Goal: Find specific page/section

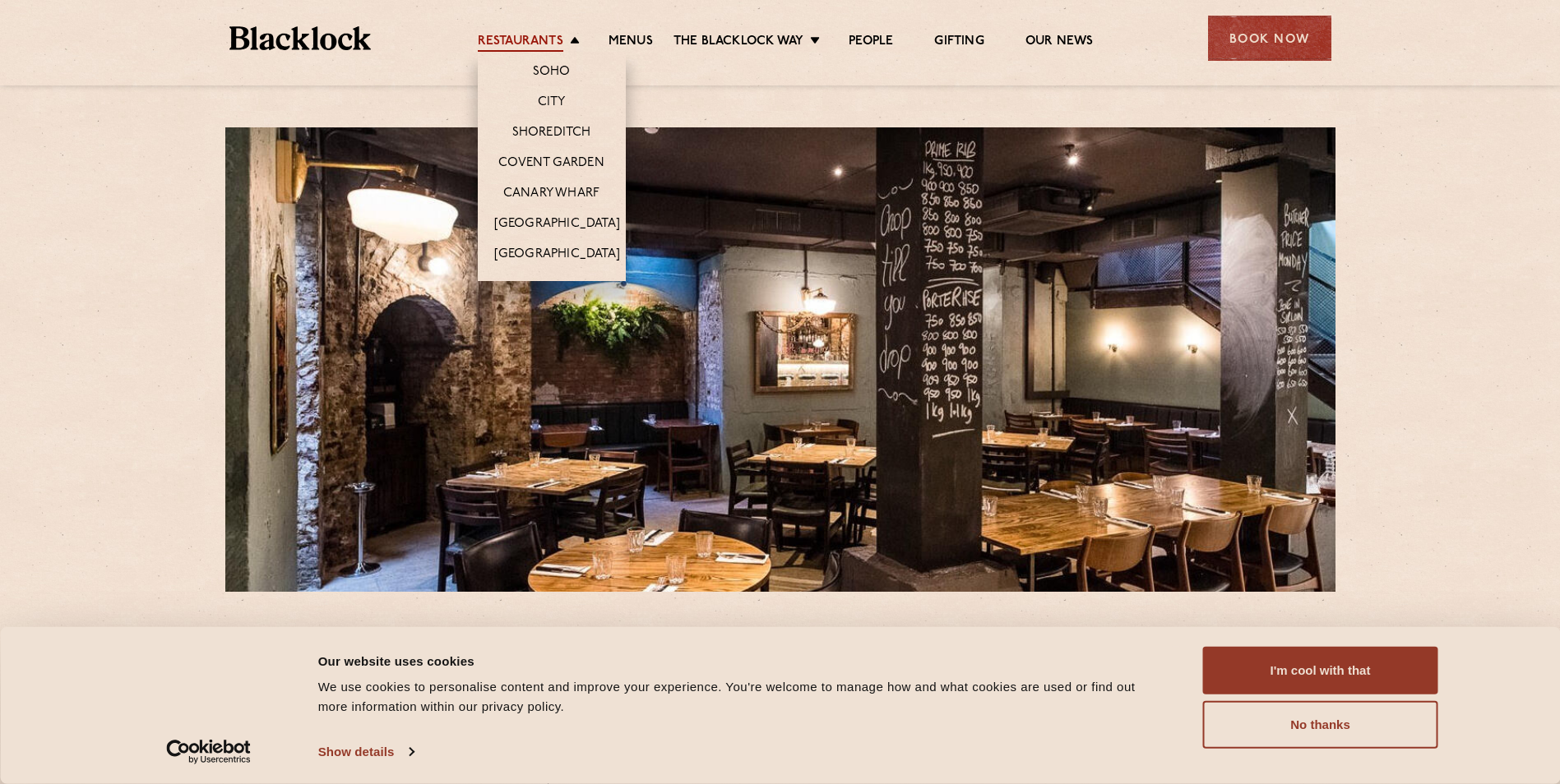
click at [537, 49] on link "Restaurants" at bounding box center [521, 42] width 86 height 18
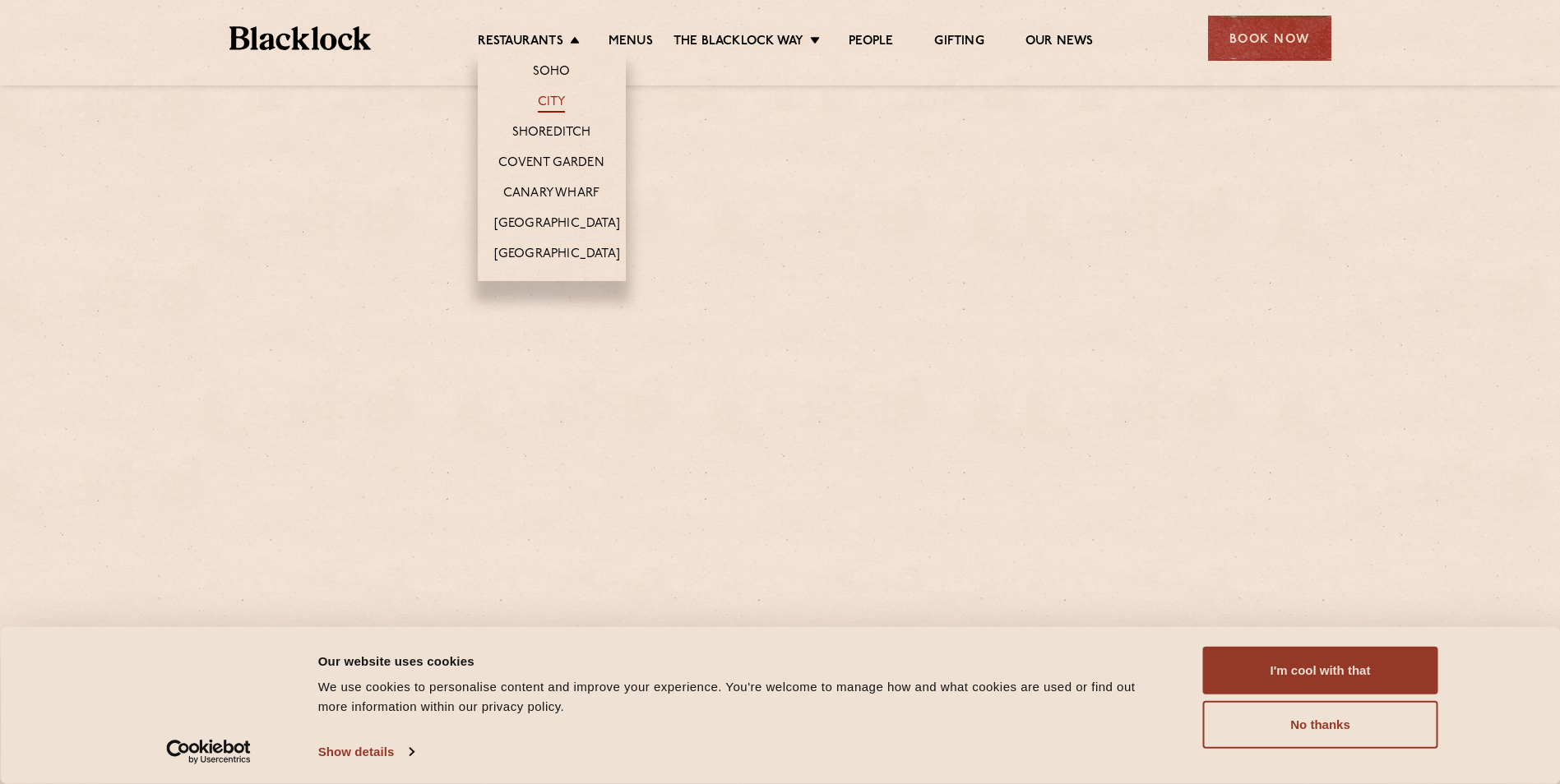
drag, startPoint x: 0, startPoint y: 0, endPoint x: 545, endPoint y: 107, distance: 555.4
click at [545, 107] on link "City" at bounding box center [552, 104] width 28 height 18
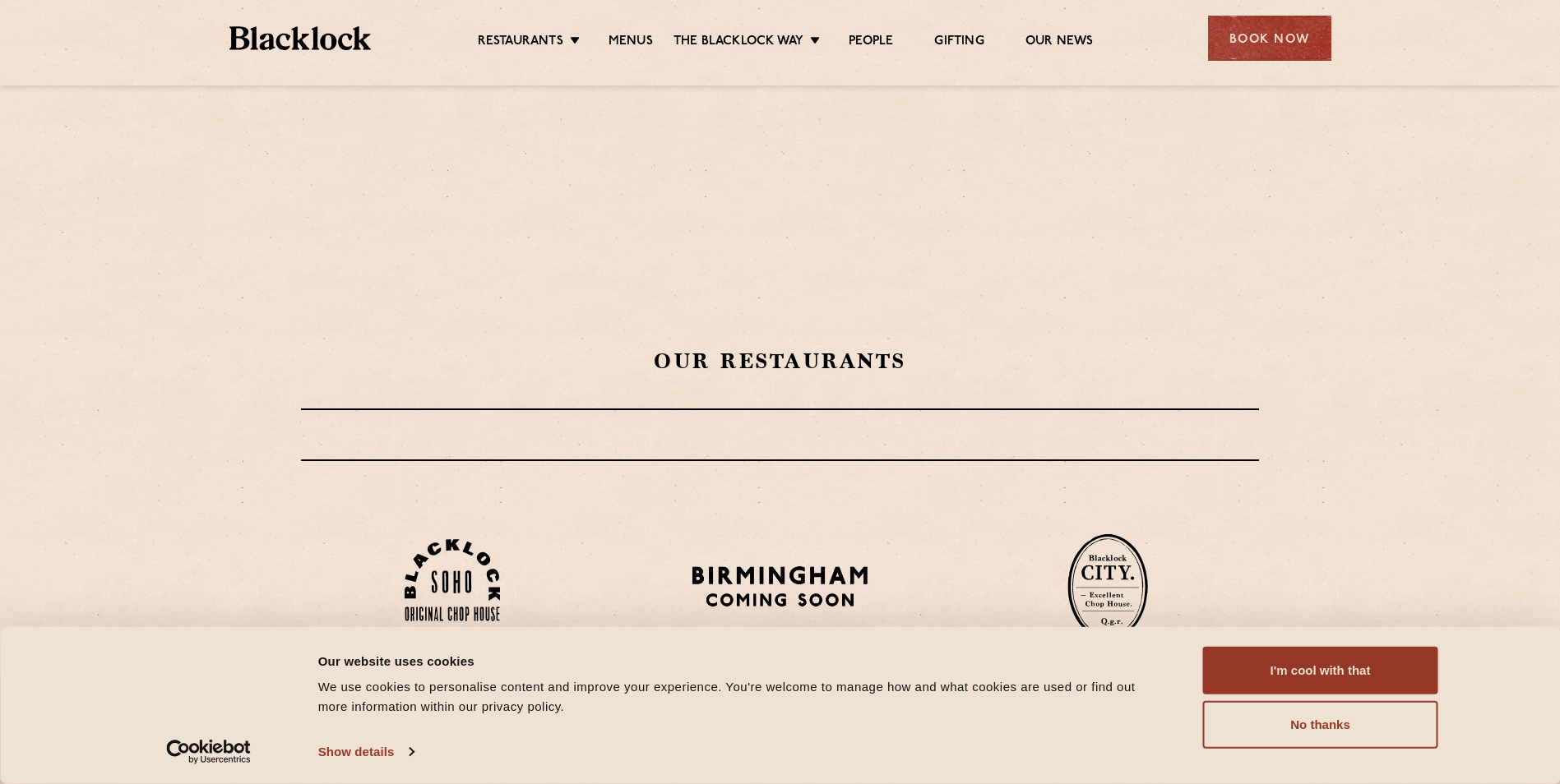
scroll to position [657, 0]
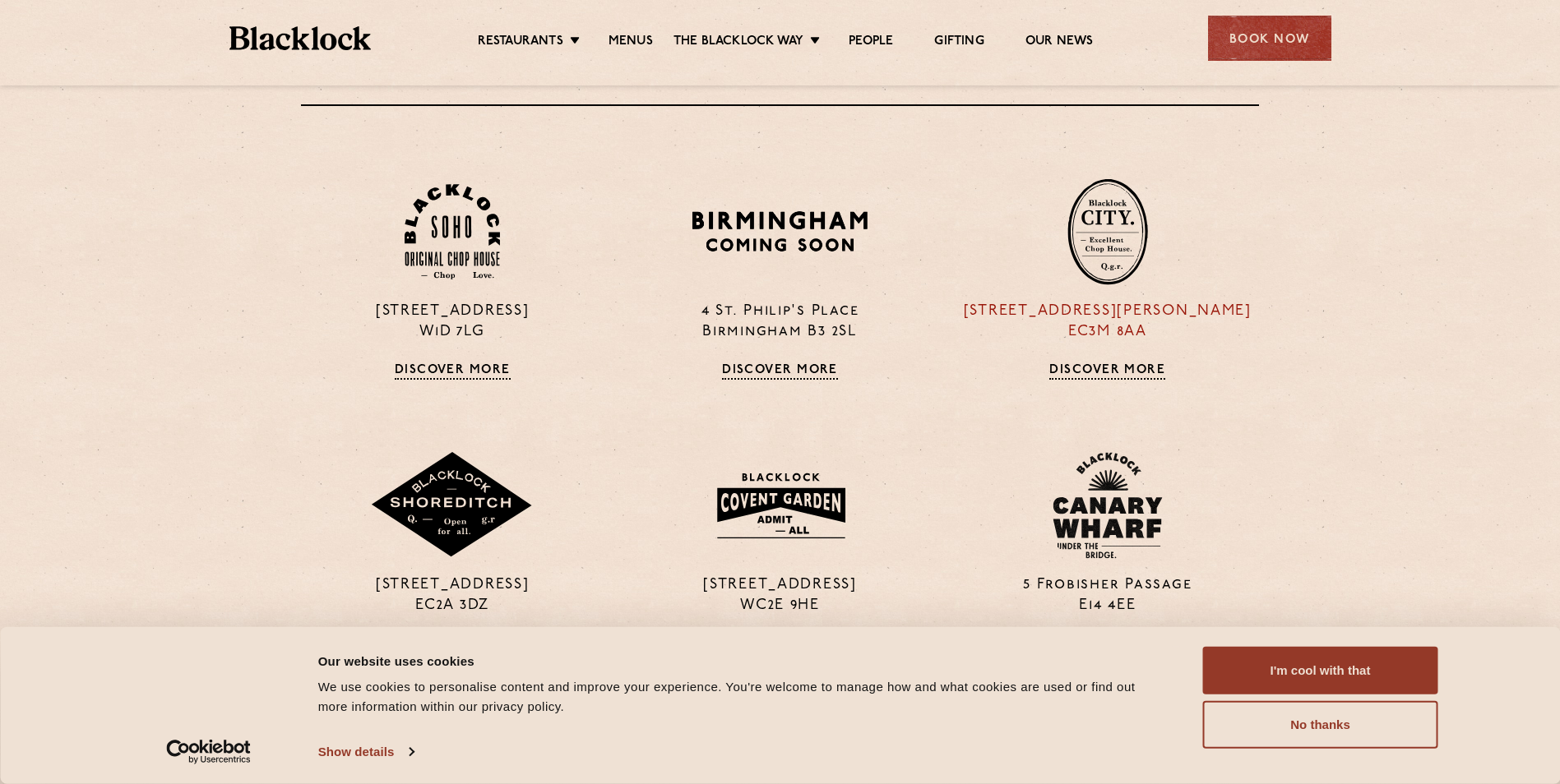
click at [1104, 227] on img at bounding box center [1108, 232] width 81 height 107
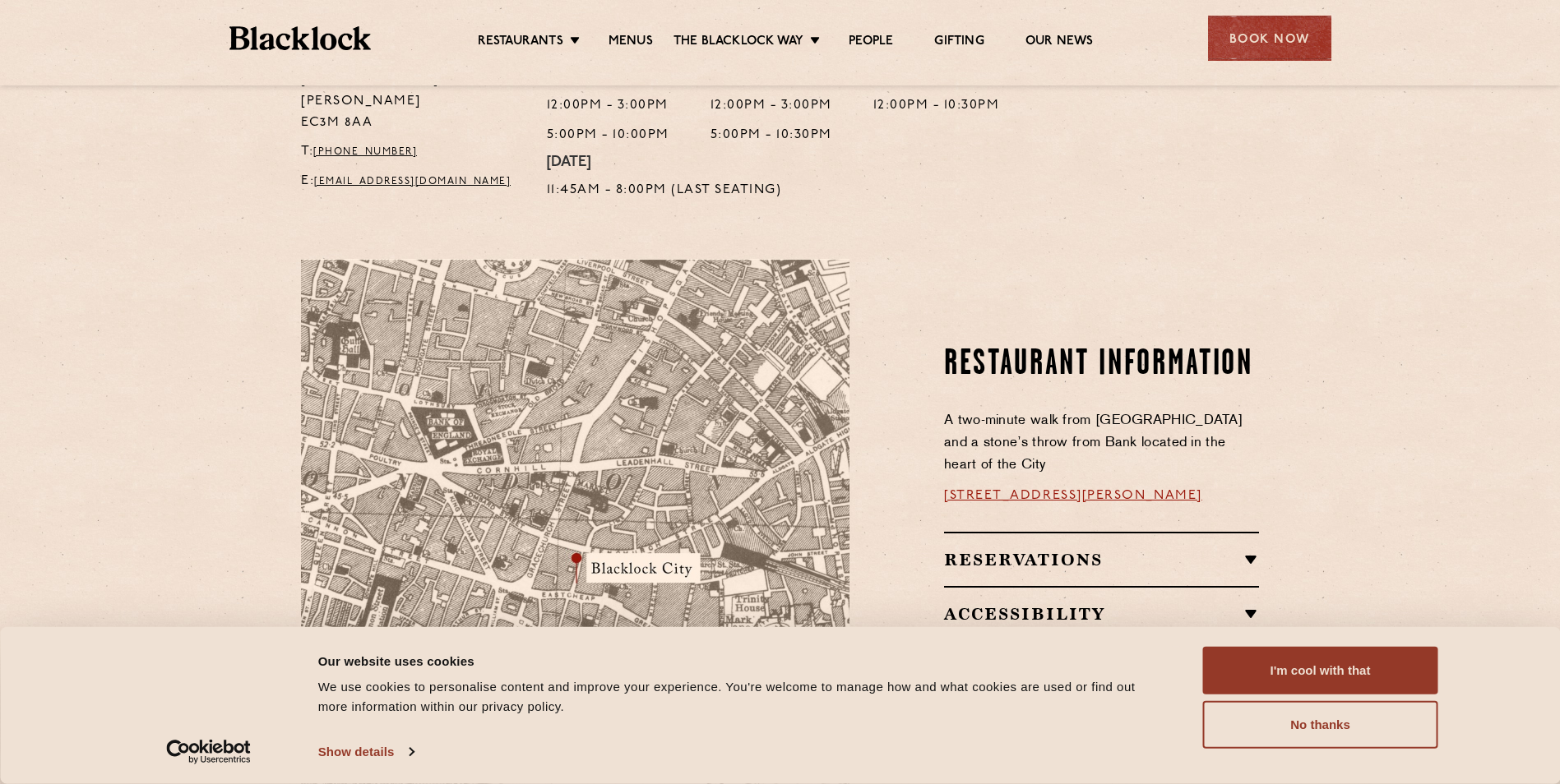
scroll to position [740, 0]
click at [1013, 488] on link "[STREET_ADDRESS][PERSON_NAME]" at bounding box center [1073, 495] width 259 height 13
